Goal: Information Seeking & Learning: Learn about a topic

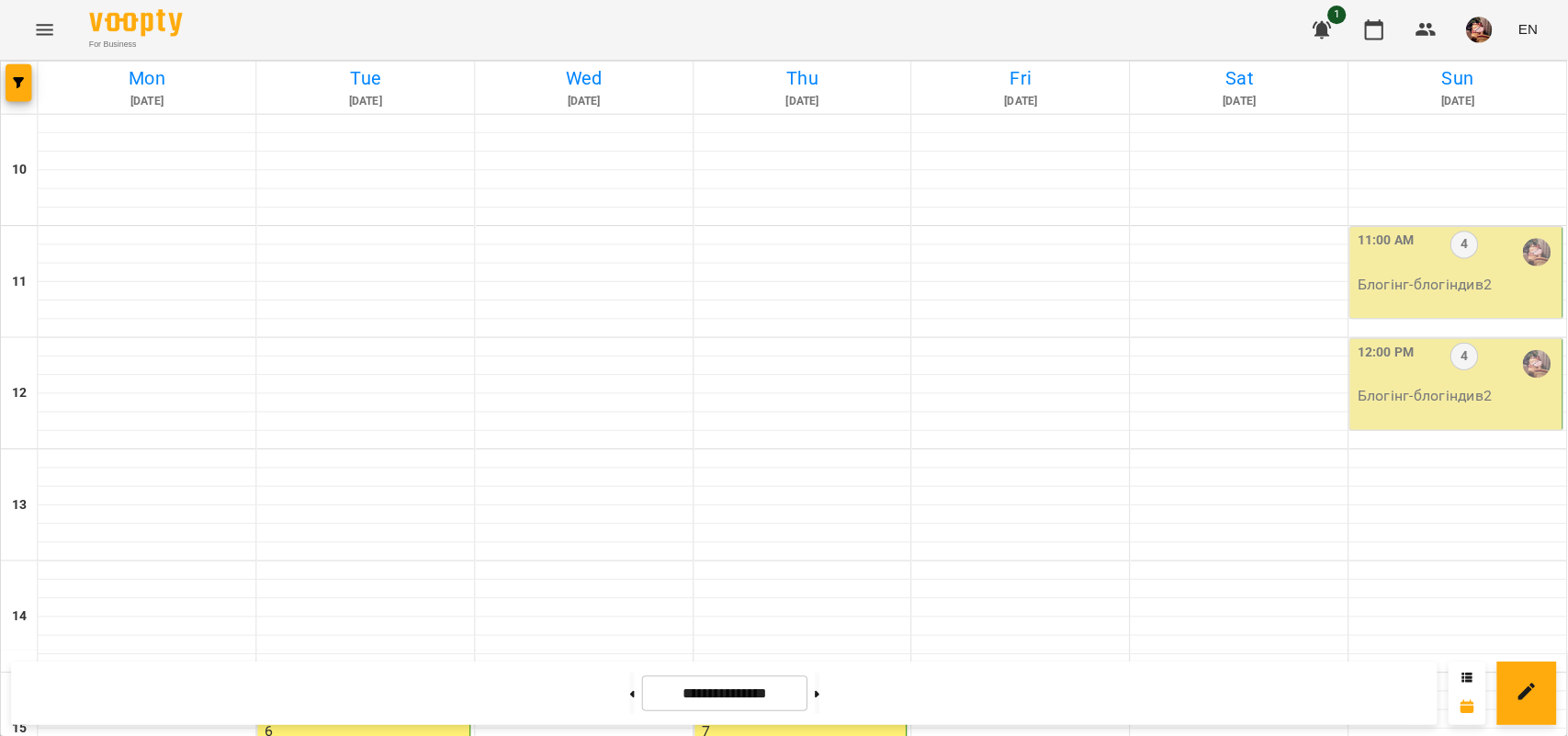
scroll to position [738, 0]
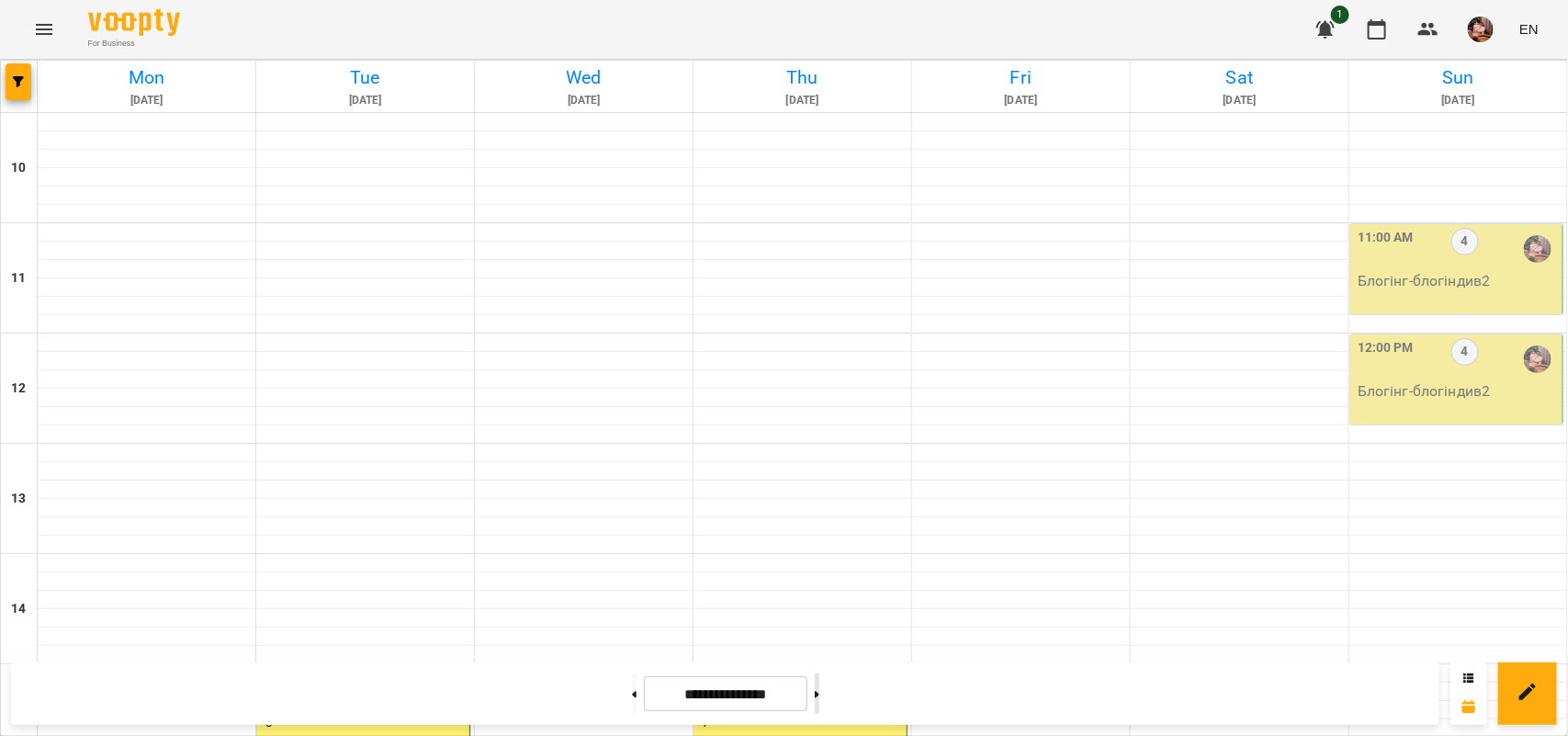
click at [819, 695] on button at bounding box center [817, 693] width 5 height 41
type input "**********"
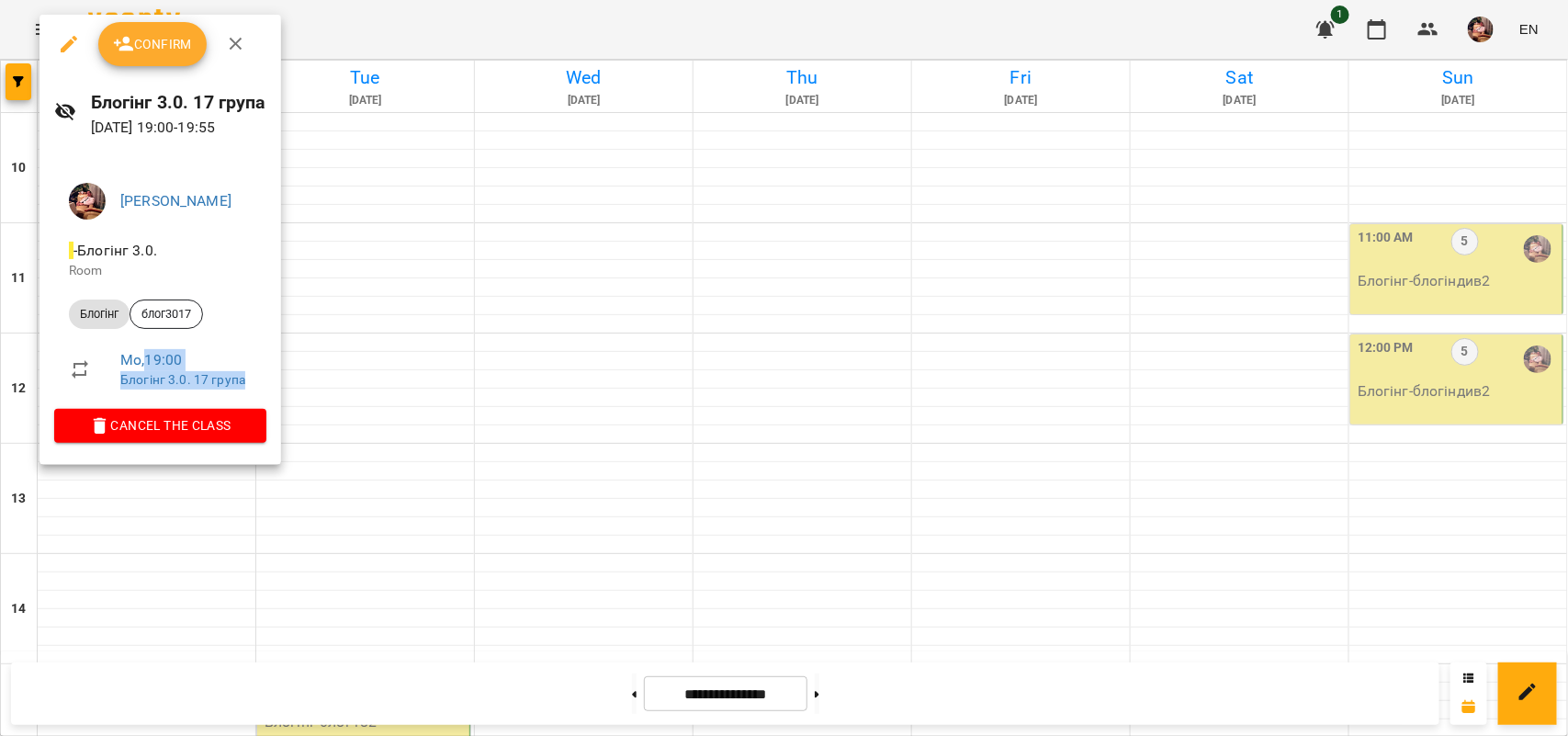
drag, startPoint x: 149, startPoint y: 360, endPoint x: 250, endPoint y: 384, distance: 103.8
click at [250, 384] on div "Mo , 19:00 Блогінг 3.0. 17 група" at bounding box center [186, 369] width 132 height 40
copy div "19:00 Блогінг 3.0. 17 група"
click at [244, 47] on icon "button" at bounding box center [235, 44] width 22 height 22
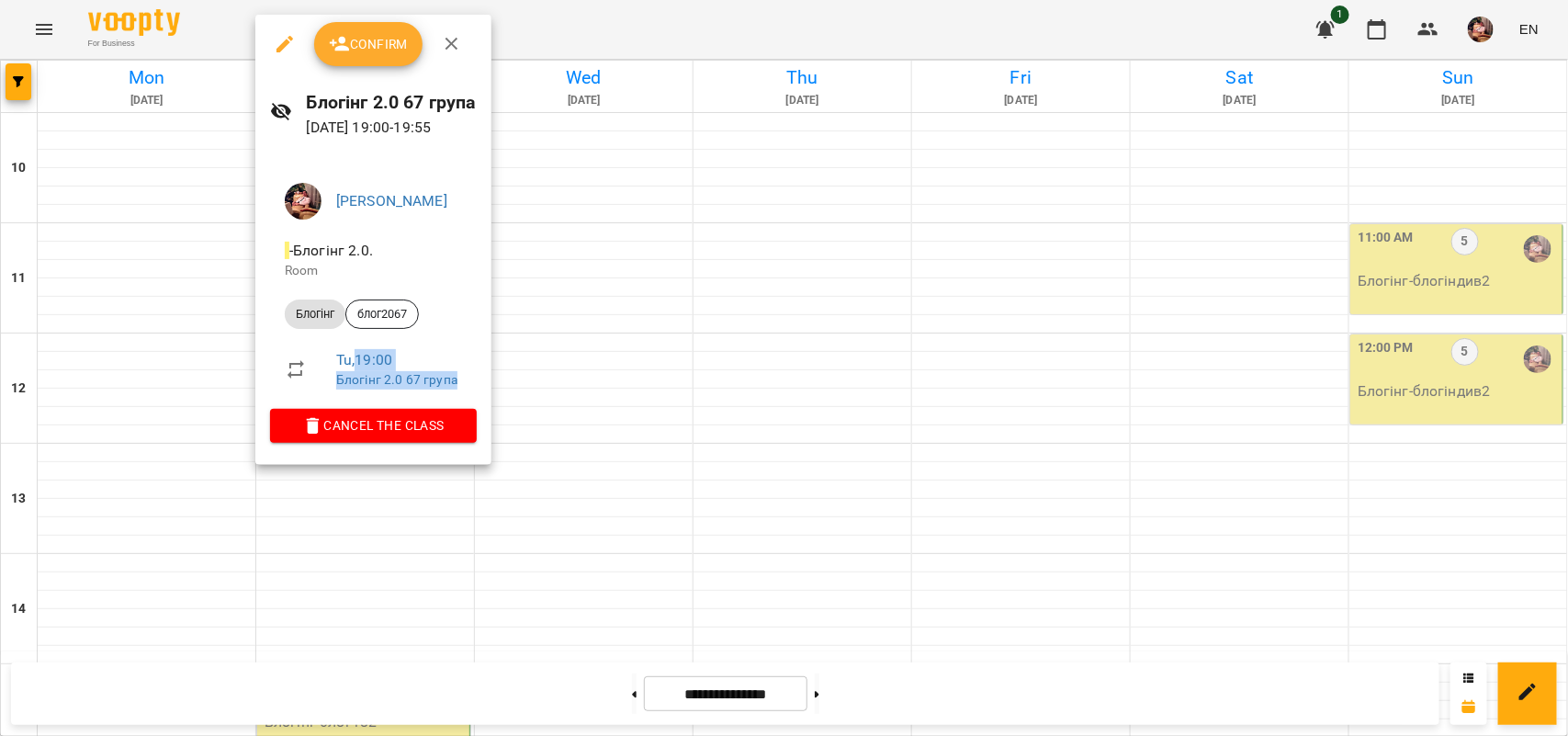
drag, startPoint x: 356, startPoint y: 364, endPoint x: 470, endPoint y: 393, distance: 117.6
click at [470, 393] on li "Tu , 19:00 Блогінг 2.0 67 група" at bounding box center [373, 369] width 207 height 65
copy div "19:00 Блогінг 2.0 67 група"
click at [443, 44] on icon "button" at bounding box center [452, 44] width 22 height 22
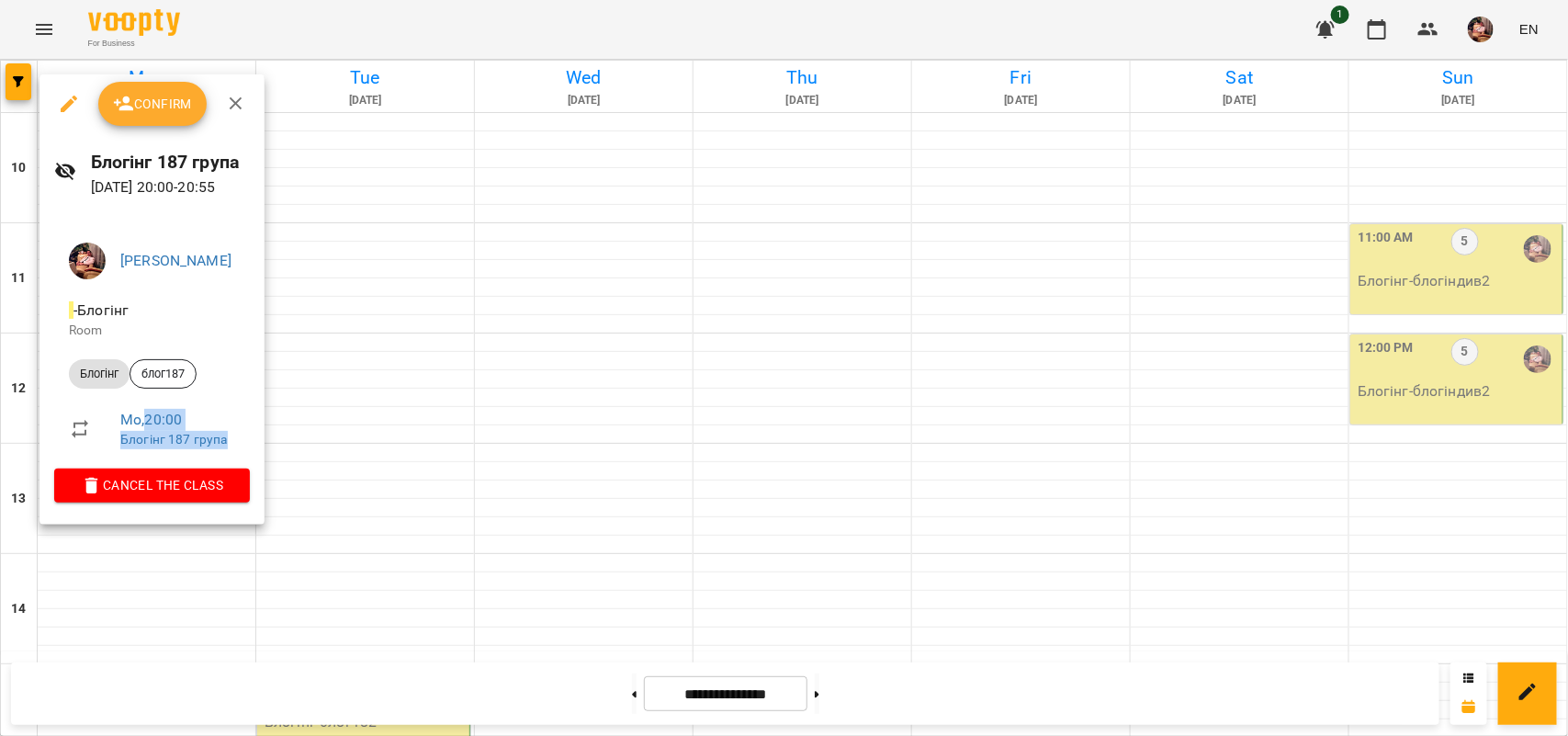
drag, startPoint x: 147, startPoint y: 415, endPoint x: 254, endPoint y: 447, distance: 111.7
click at [250, 447] on li "Mo , 20:00 Блогінг 187 група" at bounding box center [152, 428] width 196 height 65
copy div "20:00 Блогінг 187 група"
click at [234, 103] on icon "button" at bounding box center [235, 103] width 13 height 13
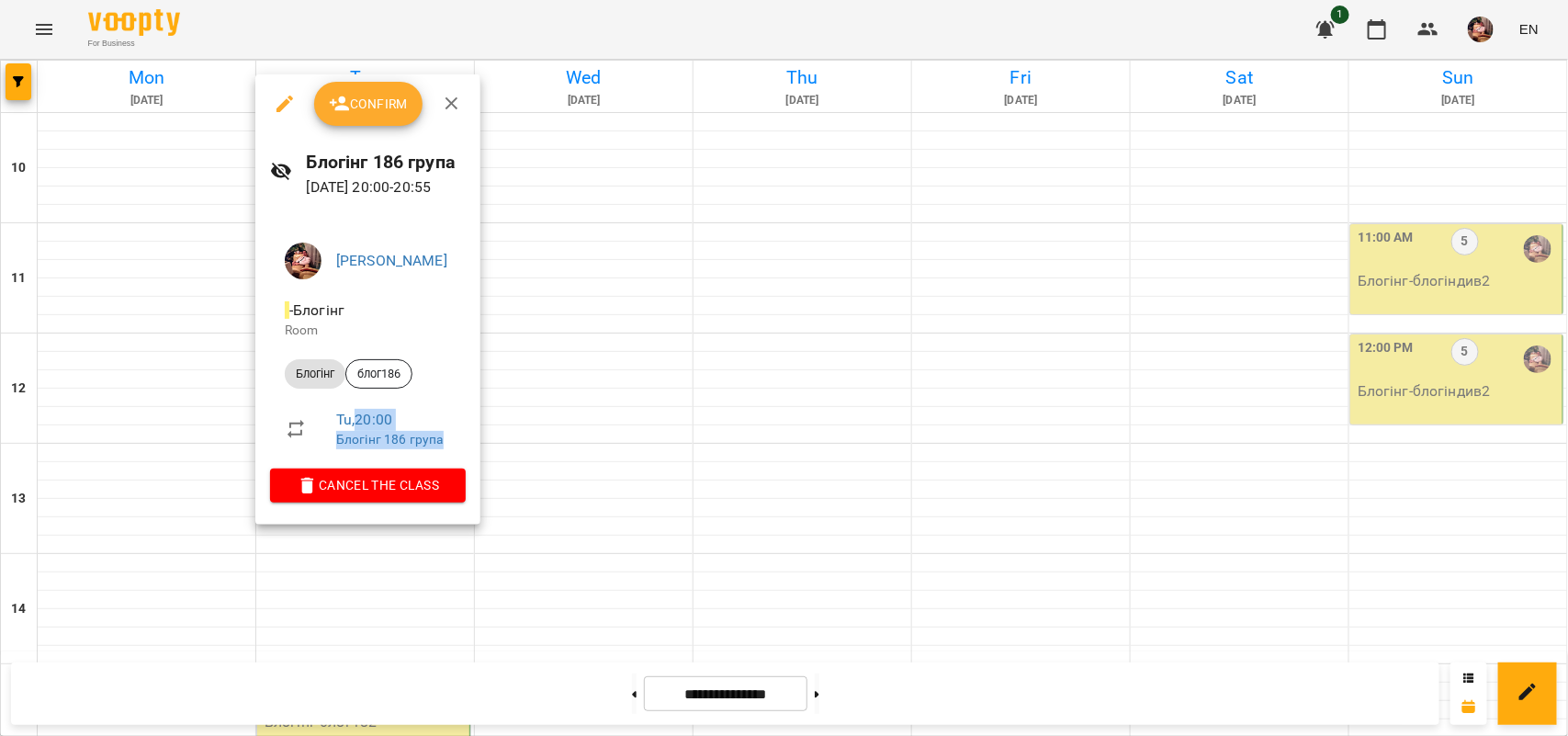
drag, startPoint x: 355, startPoint y: 416, endPoint x: 470, endPoint y: 441, distance: 117.7
click at [466, 441] on li "Tu , 20:00 Блогінг 186 група" at bounding box center [368, 428] width 196 height 65
copy div "20:00 Блогінг 186 група"
drag, startPoint x: 1562, startPoint y: 419, endPoint x: 1558, endPoint y: 373, distance: 46.2
click at [1547, 373] on div at bounding box center [784, 368] width 1568 height 736
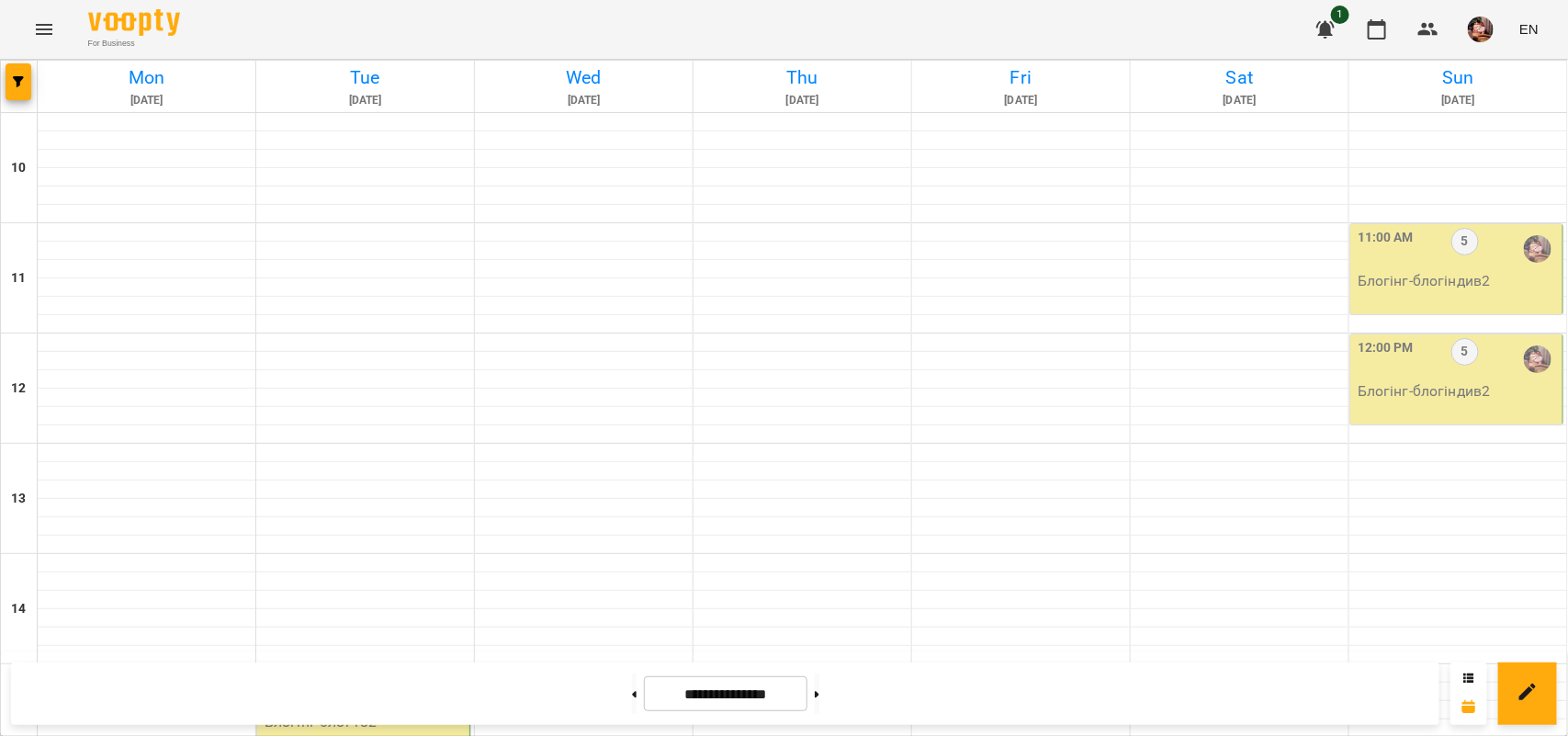
scroll to position [57, 0]
click at [1390, 228] on div "11:00 AM" at bounding box center [1385, 248] width 56 height 43
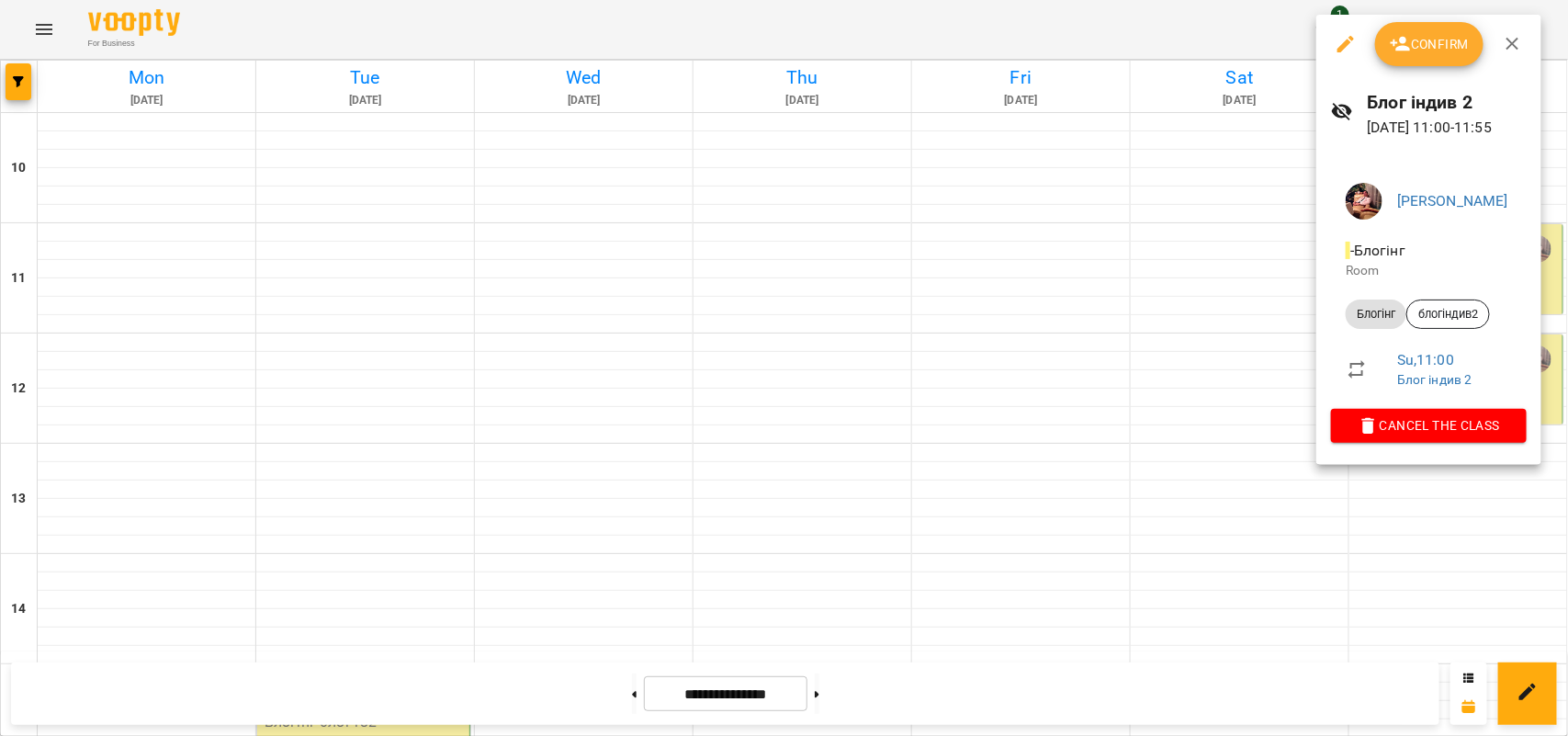
click at [1234, 301] on div at bounding box center [784, 368] width 1568 height 736
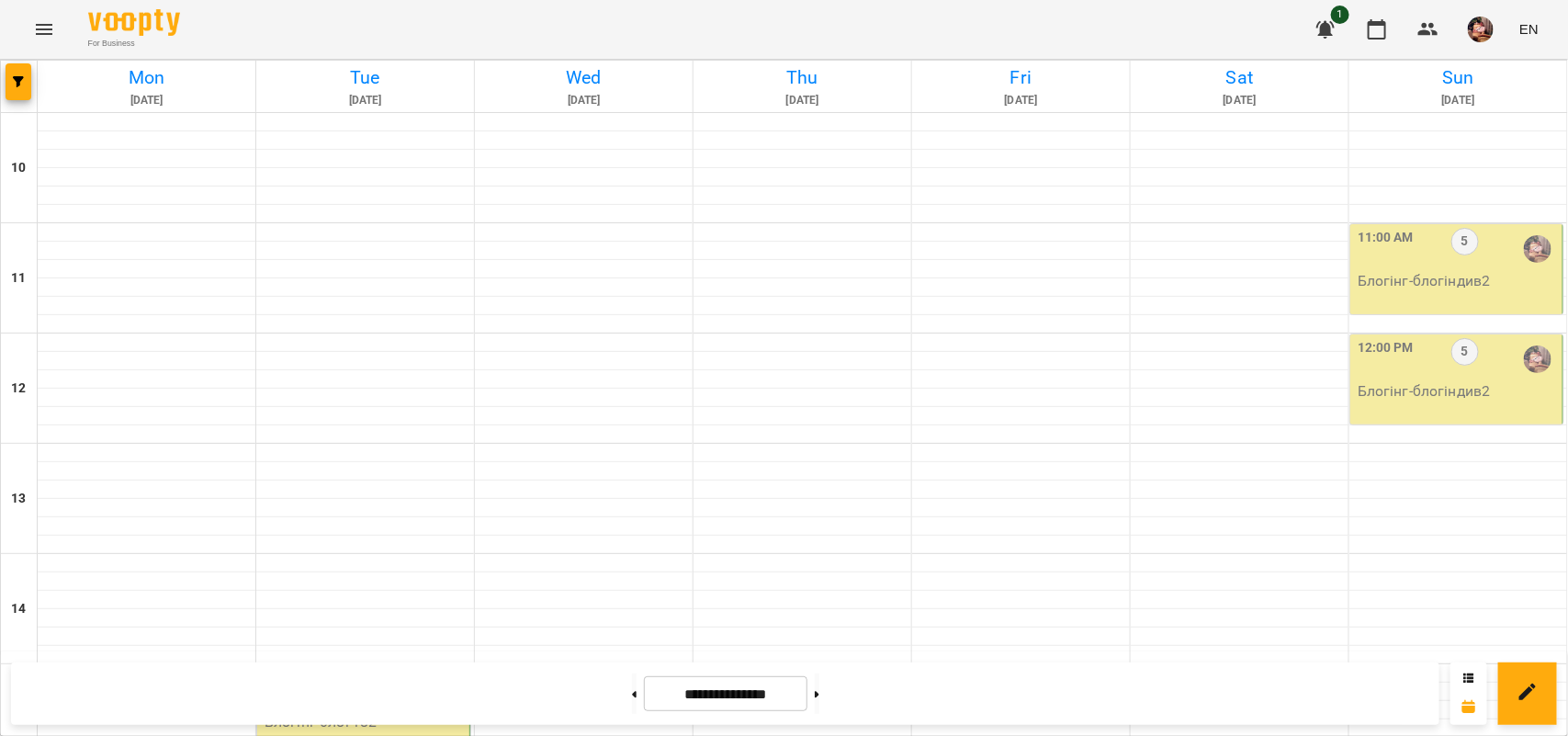
click at [1357, 270] on p "Блогінг - блогіндив2" at bounding box center [1457, 281] width 201 height 22
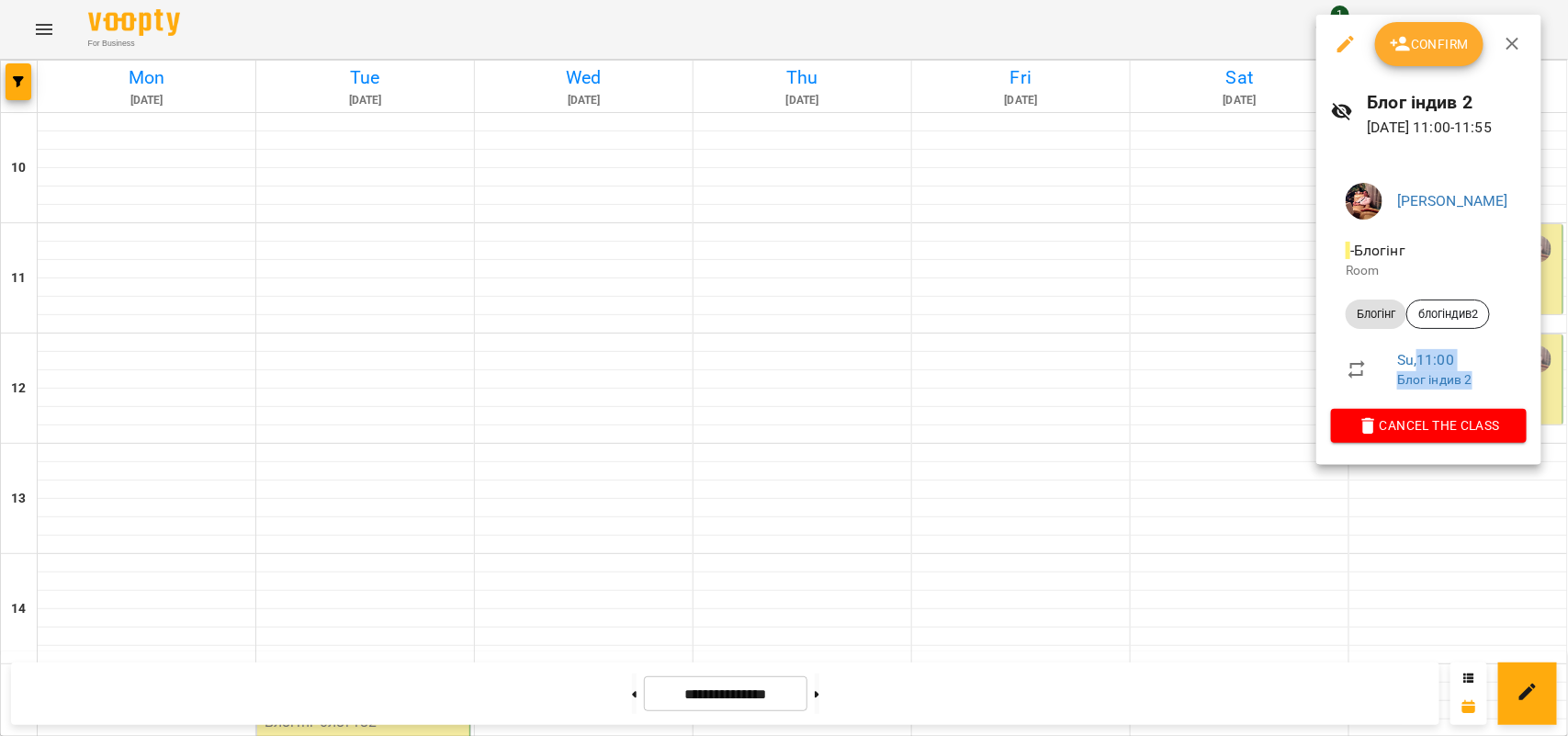
drag, startPoint x: 1421, startPoint y: 354, endPoint x: 1502, endPoint y: 377, distance: 84.2
click at [1502, 377] on div "Su , 11:00 Блог індив 2" at bounding box center [1454, 369] width 115 height 40
copy div "11:00 Блог індив 2"
click at [1507, 33] on icon "button" at bounding box center [1513, 44] width 22 height 22
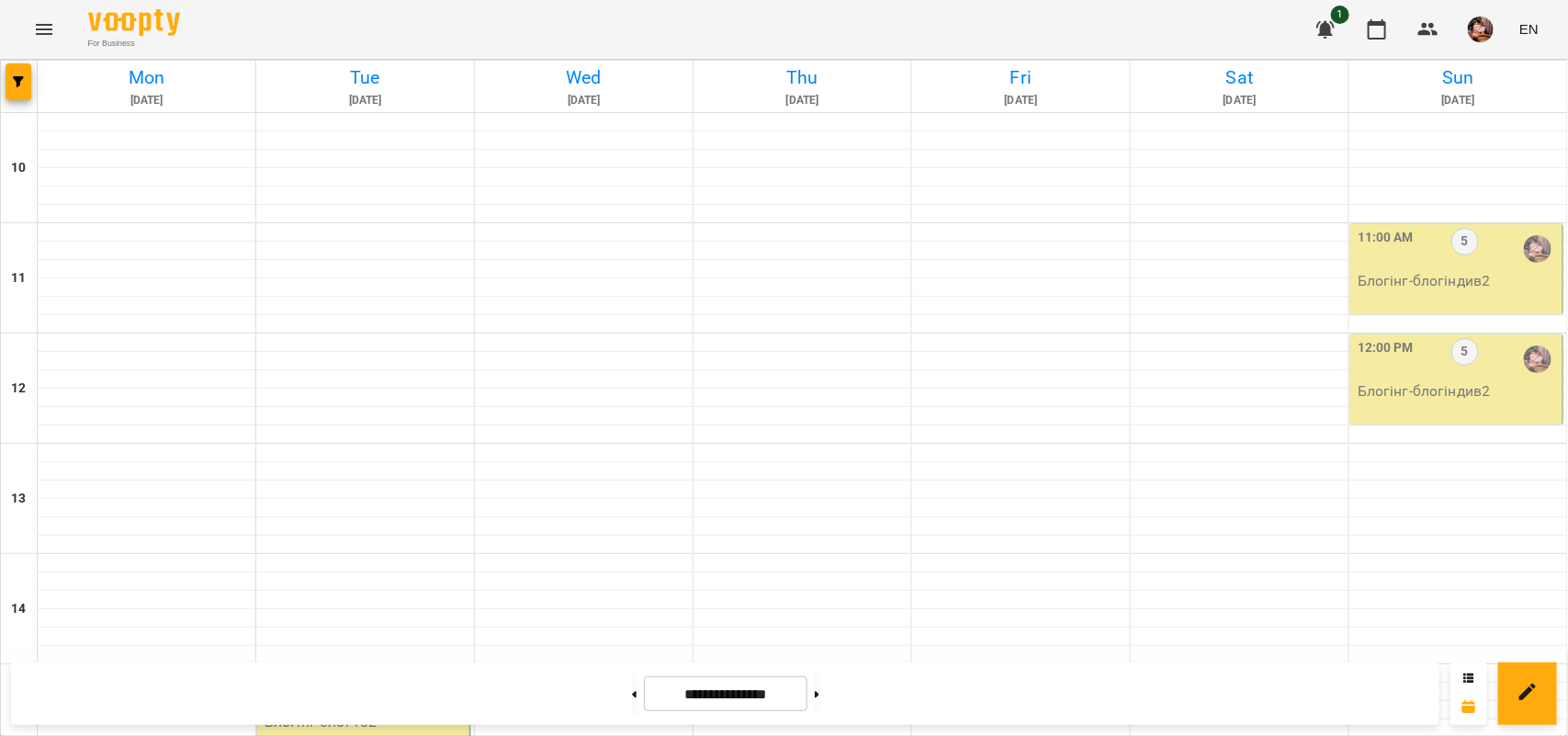
click at [713, 700] on div at bounding box center [802, 709] width 218 height 19
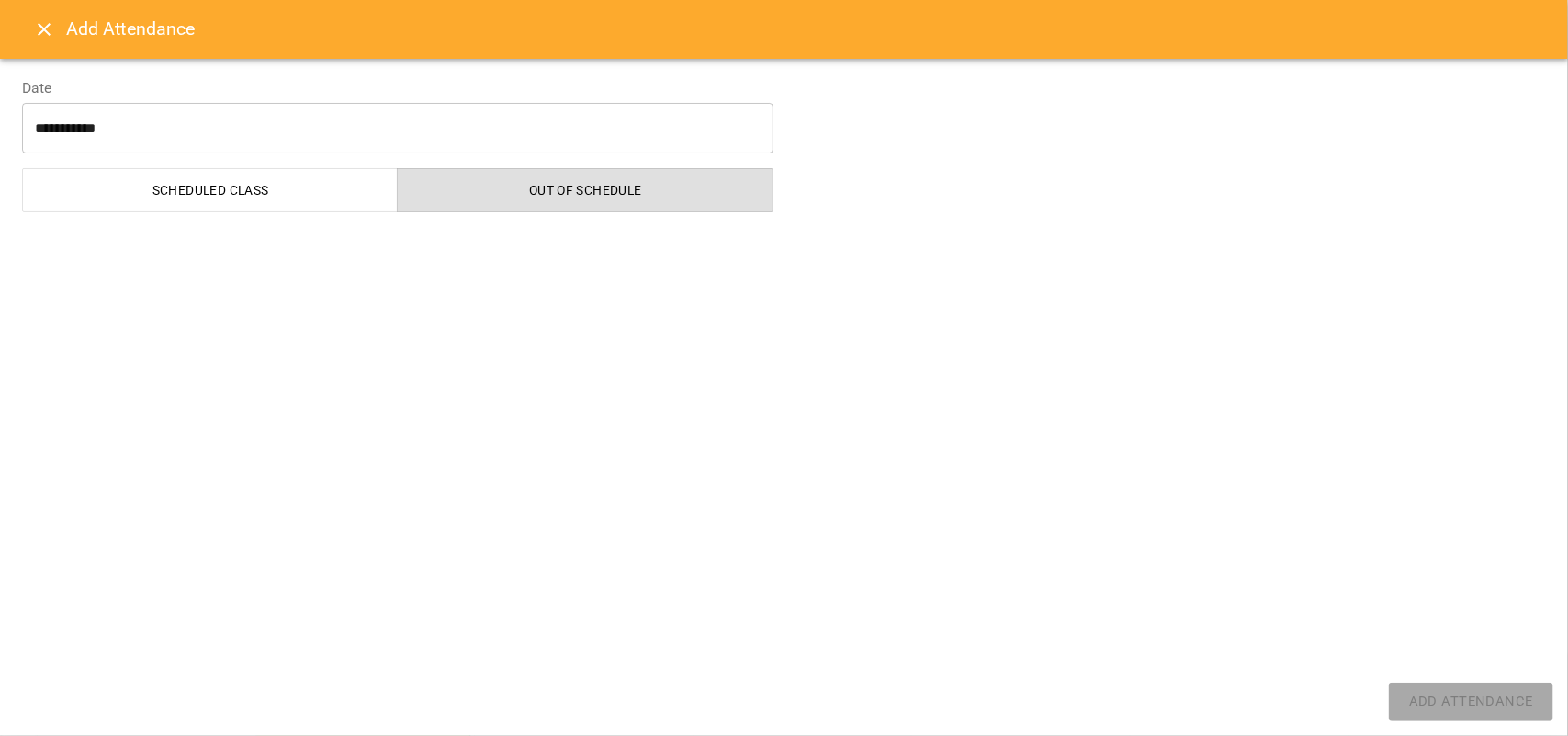
select select "*******"
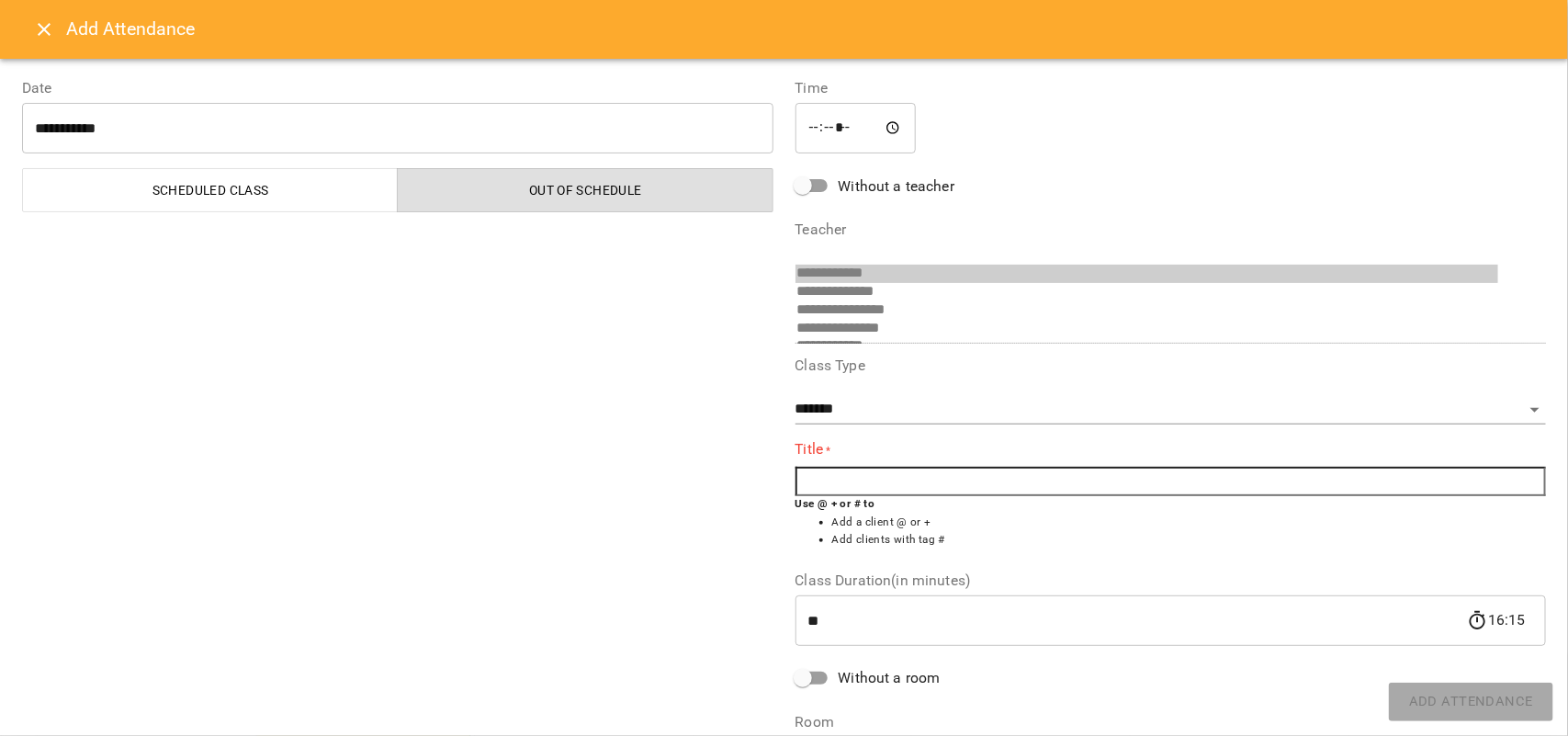
click at [34, 25] on icon "Close" at bounding box center [44, 30] width 22 height 22
